Goal: Book appointment/travel/reservation

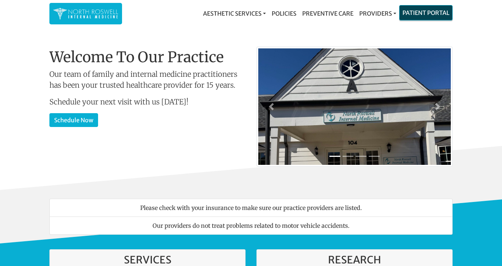
click at [425, 13] on link "Patient Portal" at bounding box center [426, 12] width 53 height 15
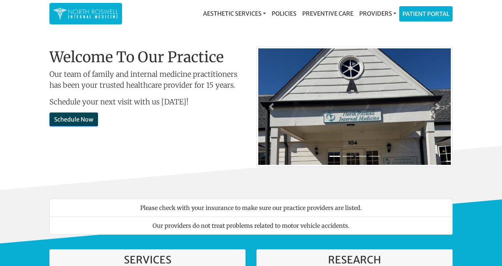
click at [82, 122] on link "Schedule Now" at bounding box center [73, 119] width 49 height 14
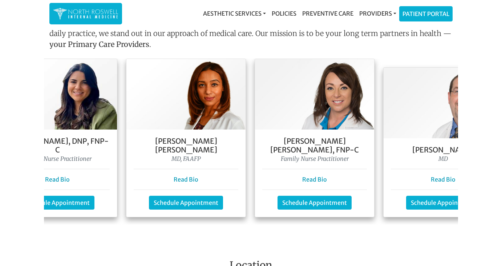
scroll to position [0, 206]
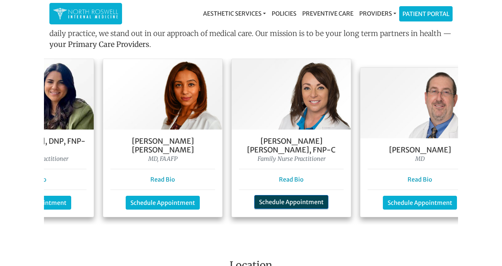
click at [302, 196] on link "Schedule Appointment" at bounding box center [291, 202] width 74 height 14
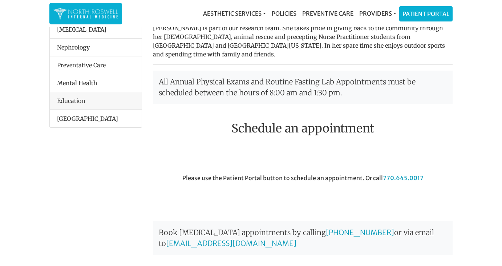
scroll to position [115, 0]
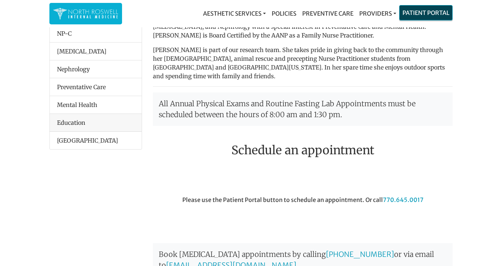
click at [431, 14] on link "Patient Portal" at bounding box center [426, 12] width 53 height 15
click at [428, 11] on link "Patient Portal" at bounding box center [426, 12] width 53 height 15
